Goal: Check status: Check status

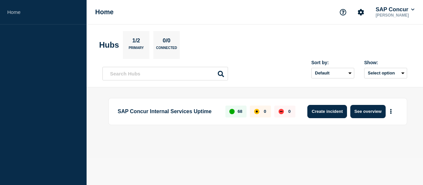
click at [326, 109] on button "Create incident" at bounding box center [327, 111] width 40 height 13
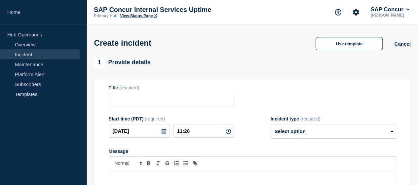
click at [22, 55] on link "Incident" at bounding box center [40, 54] width 80 height 10
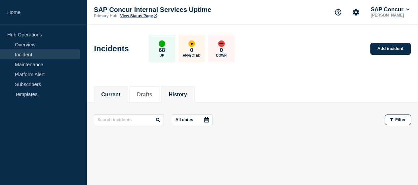
click at [180, 88] on li "History" at bounding box center [177, 94] width 33 height 16
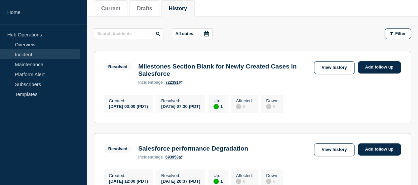
scroll to position [88, 0]
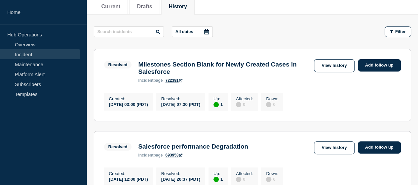
click at [170, 83] on link "722391" at bounding box center [173, 80] width 17 height 5
click at [335, 69] on link "View history" at bounding box center [334, 65] width 40 height 13
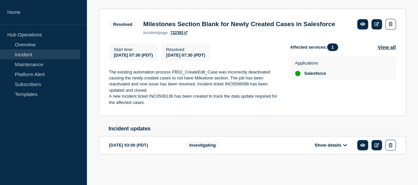
scroll to position [135, 0]
click at [340, 147] on button "Show details" at bounding box center [331, 145] width 36 height 6
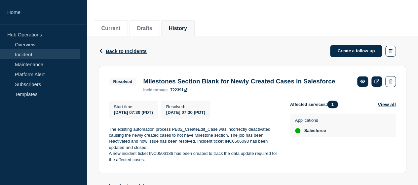
scroll to position [0, 0]
